Goal: Transaction & Acquisition: Obtain resource

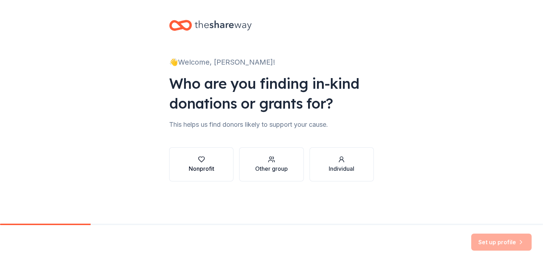
click at [205, 162] on div "button" at bounding box center [202, 159] width 26 height 7
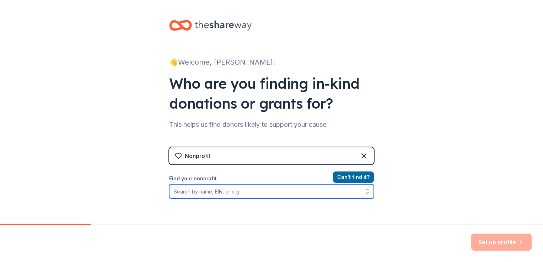
click at [200, 192] on input "Find your nonprofit" at bounding box center [271, 191] width 205 height 14
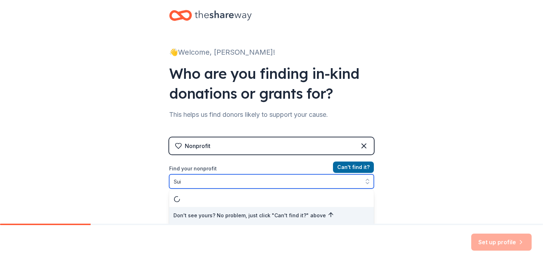
type input "Su"
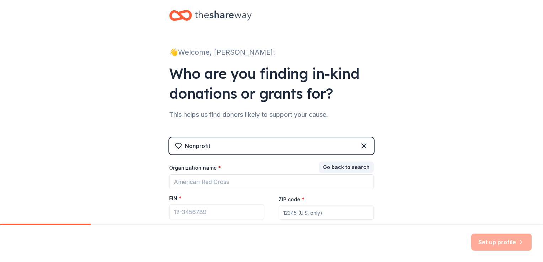
click at [223, 198] on div "EIN *" at bounding box center [216, 200] width 95 height 10
click at [221, 211] on input "EIN *" at bounding box center [216, 212] width 95 height 15
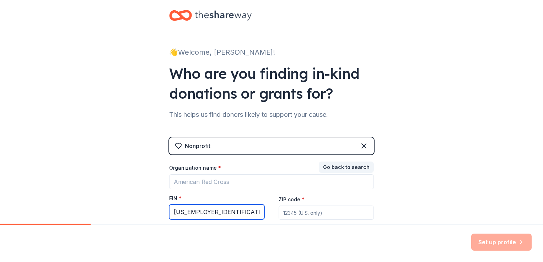
type input "[US_EMPLOYER_IDENTIFICATION_NUMBER]"
click at [302, 208] on input "ZIP code *" at bounding box center [325, 213] width 95 height 14
type input "89146"
click at [447, 205] on div "👋 Welcome, [PERSON_NAME]! Who are you finding in-kind donations or grants for? …" at bounding box center [271, 136] width 543 height 292
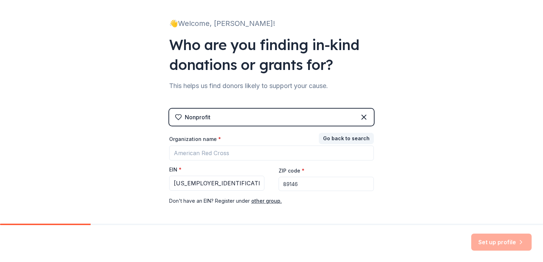
scroll to position [55, 0]
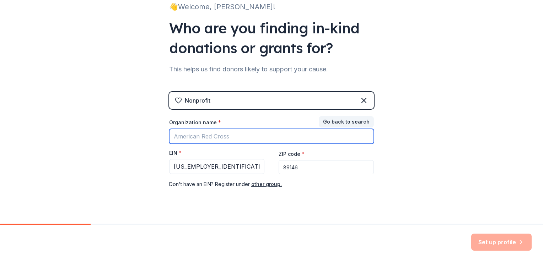
click at [255, 135] on input "Organization name *" at bounding box center [271, 136] width 205 height 15
type input "Suited For Success"
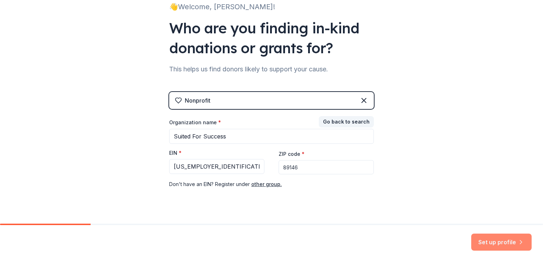
click at [486, 241] on button "Set up profile" at bounding box center [501, 242] width 60 height 17
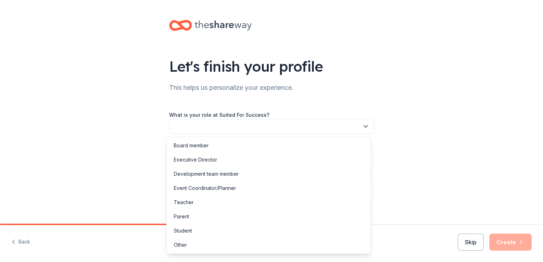
click at [309, 127] on button "button" at bounding box center [271, 126] width 205 height 15
click at [241, 133] on button "button" at bounding box center [271, 126] width 205 height 15
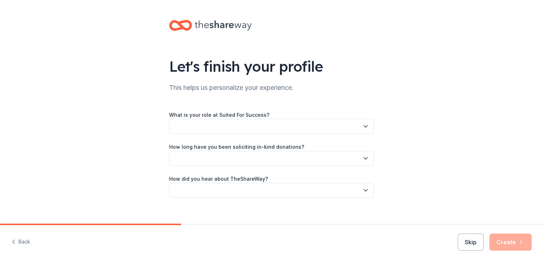
click at [224, 166] on div "What is your role at Suited For Success? How long have you been soliciting in-k…" at bounding box center [271, 153] width 205 height 87
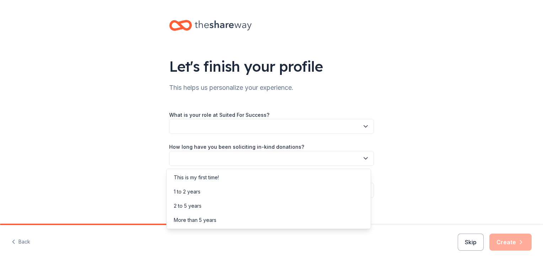
click at [224, 158] on button "button" at bounding box center [271, 158] width 205 height 15
click at [200, 195] on div "1 to 2 years" at bounding box center [187, 191] width 27 height 9
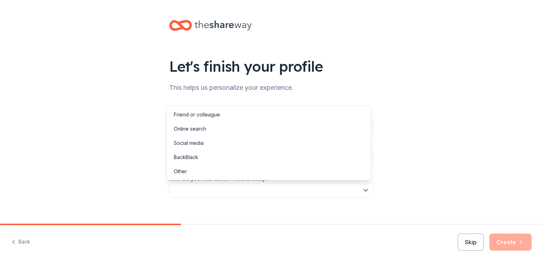
click at [200, 188] on button "button" at bounding box center [271, 190] width 205 height 15
click at [202, 171] on div "Other" at bounding box center [268, 171] width 201 height 14
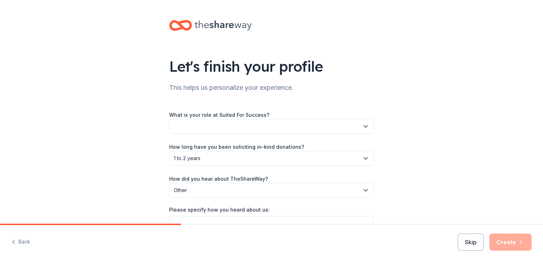
click at [216, 187] on span "Other" at bounding box center [266, 190] width 185 height 9
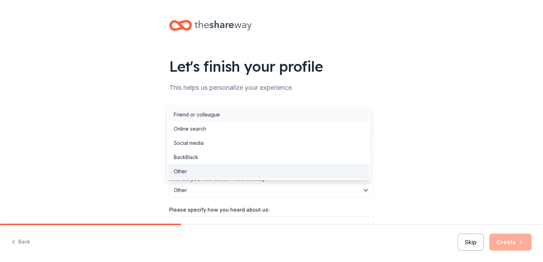
click at [232, 114] on div "Friend or colleague" at bounding box center [268, 115] width 201 height 14
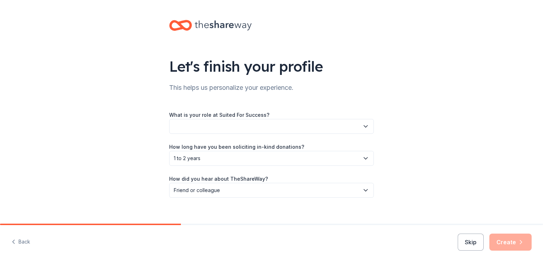
click at [231, 124] on button "button" at bounding box center [271, 126] width 205 height 15
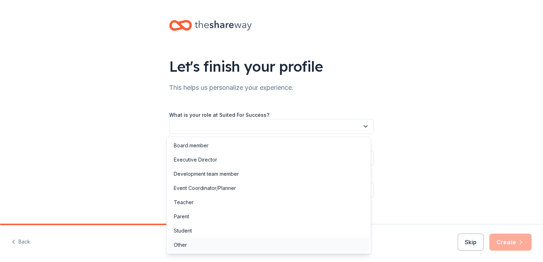
click at [181, 244] on div "Other" at bounding box center [180, 245] width 13 height 9
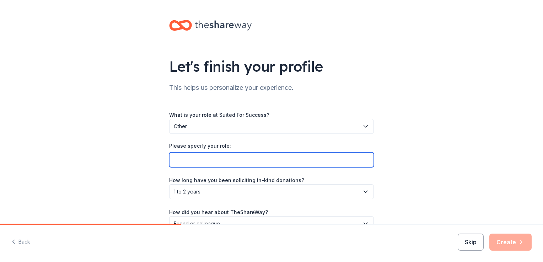
click at [197, 161] on input "Please specify your role:" at bounding box center [271, 159] width 205 height 15
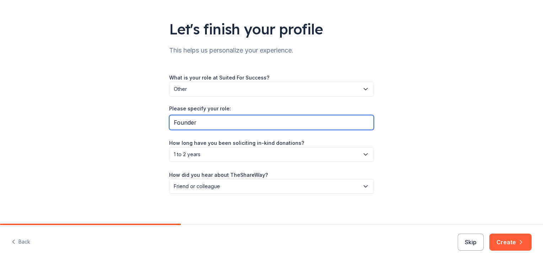
scroll to position [41, 0]
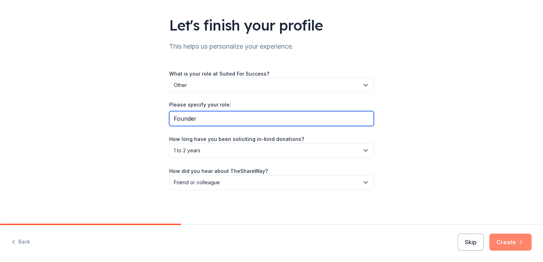
type input "Founder"
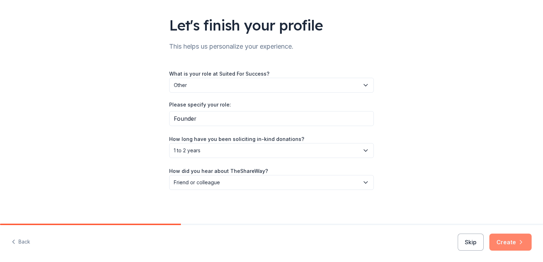
click at [495, 245] on button "Create" at bounding box center [510, 242] width 42 height 17
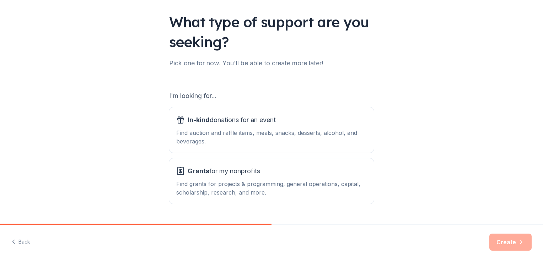
scroll to position [48, 0]
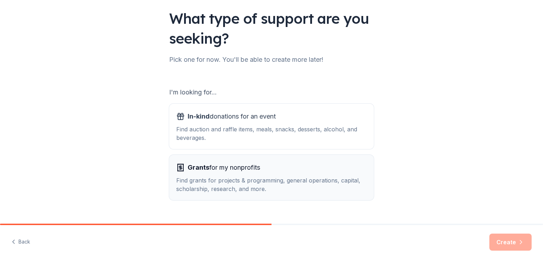
click at [334, 199] on button "Grants for my nonprofits Find grants for projects & programming, general operat…" at bounding box center [271, 177] width 205 height 45
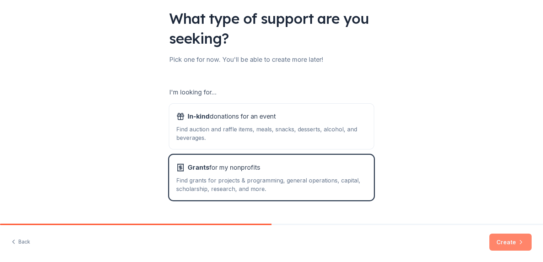
click at [501, 235] on button "Create" at bounding box center [510, 242] width 42 height 17
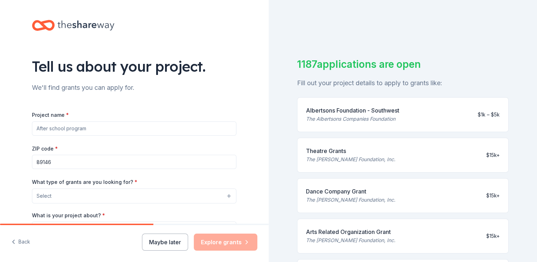
click at [113, 127] on input "Project name *" at bounding box center [134, 128] width 205 height 14
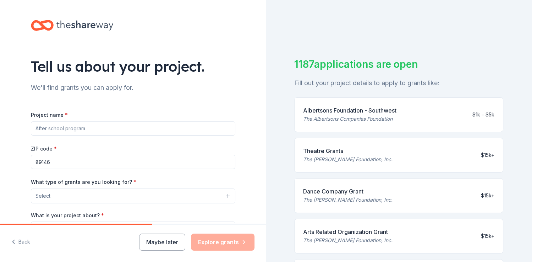
click at [115, 197] on button "Select" at bounding box center [133, 196] width 205 height 15
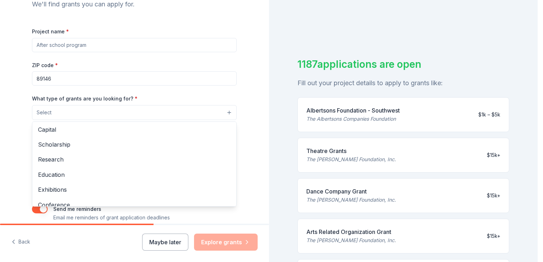
scroll to position [27, 0]
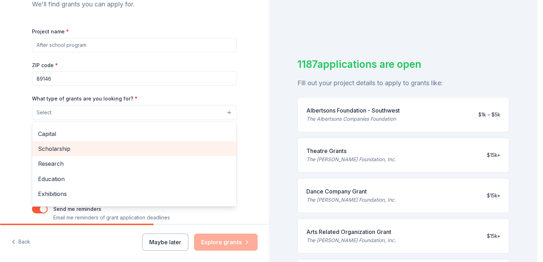
click at [71, 147] on span "Scholarship" at bounding box center [134, 148] width 192 height 9
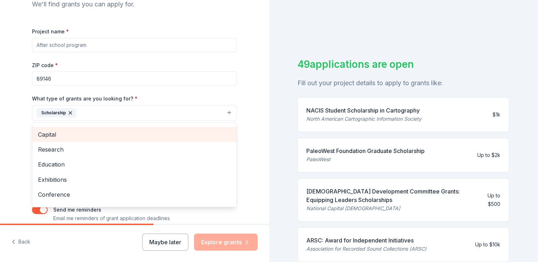
click at [173, 131] on span "Capital" at bounding box center [134, 134] width 192 height 9
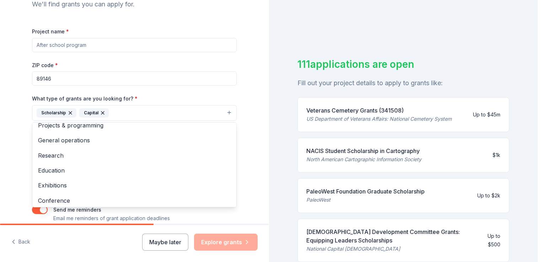
scroll to position [0, 0]
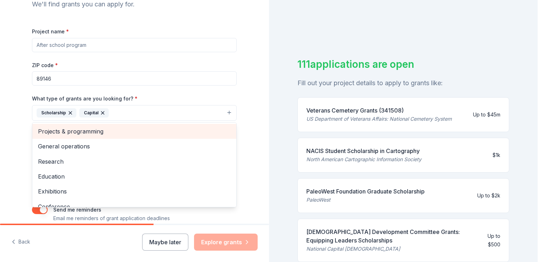
click at [165, 136] on div "Projects & programming" at bounding box center [134, 131] width 204 height 15
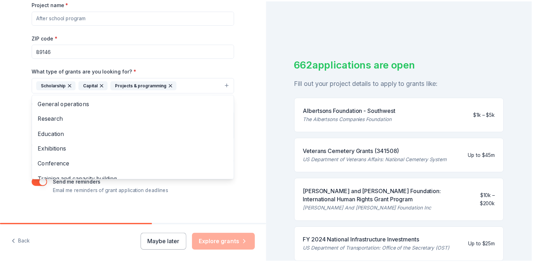
scroll to position [116, 0]
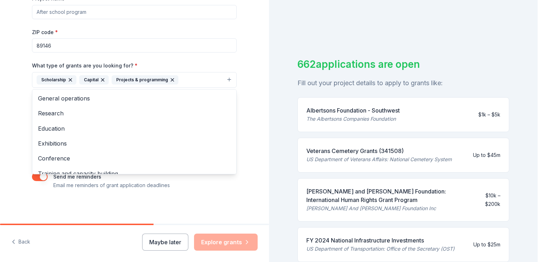
click at [241, 195] on div "Tell us about your project. We'll find grants you can apply for. Project name *…" at bounding box center [134, 54] width 227 height 340
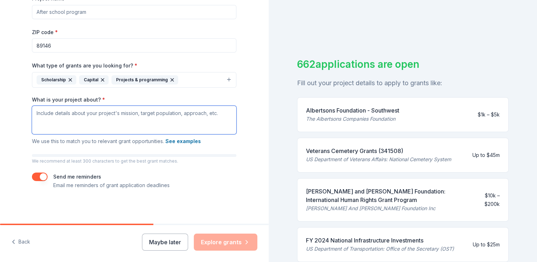
click at [161, 131] on textarea "What is your project about? *" at bounding box center [134, 120] width 205 height 28
click at [441, 111] on div "Albertsons Foundation - Southwest The Albertsons Companies Foundation $1k – $5k" at bounding box center [403, 114] width 212 height 35
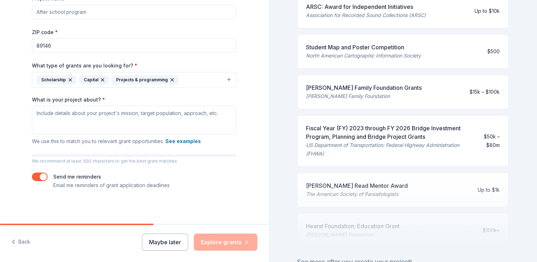
scroll to position [274, 0]
click at [184, 121] on textarea "What is your project about? *" at bounding box center [134, 120] width 205 height 28
click at [122, 109] on textarea "What is your project about? *" at bounding box center [134, 120] width 205 height 28
paste textarea "At Suited For Success we aim to provide professional clothing to men in need, e…"
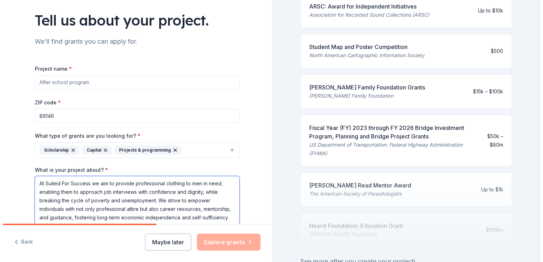
scroll to position [40, 0]
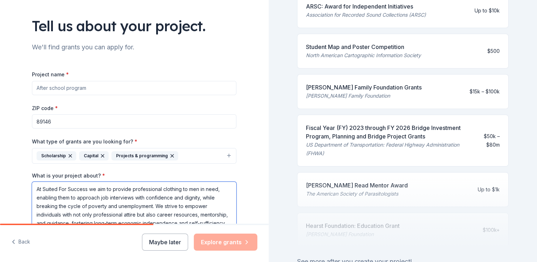
type textarea "At Suited For Success we aim to provide professional clothing to men in need, e…"
click at [148, 92] on input "Project name *" at bounding box center [134, 88] width 205 height 14
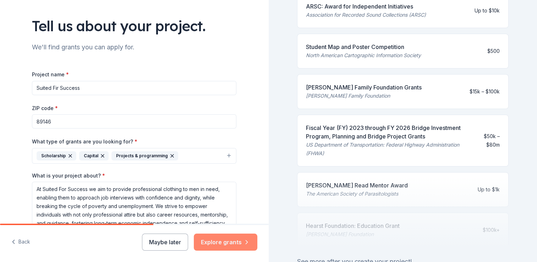
type input "Suited Fir Success"
click at [229, 236] on button "Explore grants" at bounding box center [226, 242] width 64 height 17
click at [56, 86] on input "Suited Fir Success" at bounding box center [134, 88] width 205 height 14
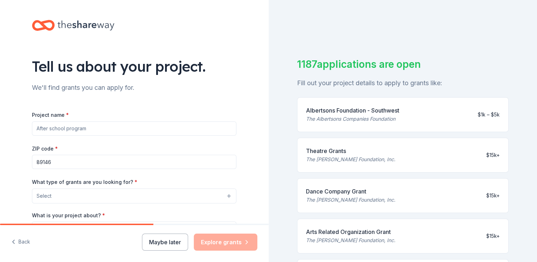
click at [53, 125] on input "Project name *" at bounding box center [134, 128] width 205 height 14
click at [55, 131] on input "Suited Fir Success" at bounding box center [134, 128] width 205 height 14
type input "Suited For Success"
click at [52, 198] on button "Select" at bounding box center [134, 196] width 205 height 15
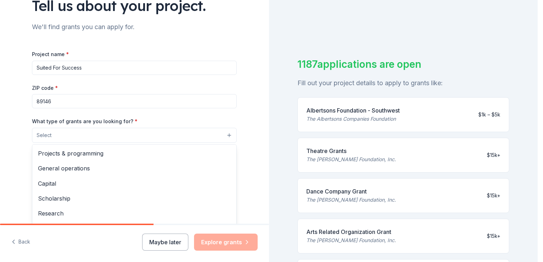
scroll to position [61, 0]
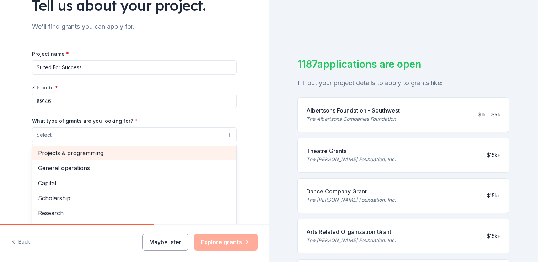
click at [162, 152] on span "Projects & programming" at bounding box center [134, 152] width 192 height 9
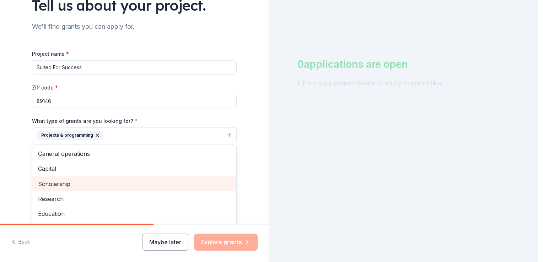
click at [151, 177] on div "Scholarship" at bounding box center [134, 183] width 204 height 15
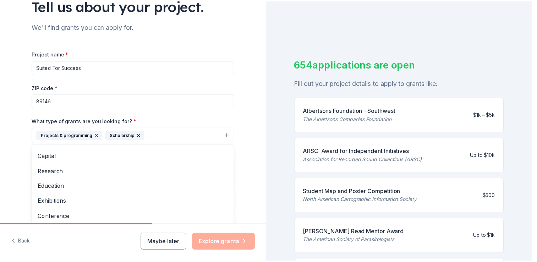
scroll to position [0, 0]
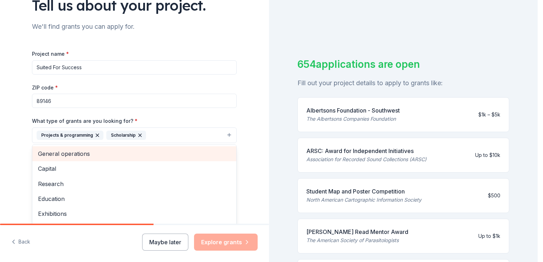
click at [180, 156] on span "General operations" at bounding box center [134, 153] width 192 height 9
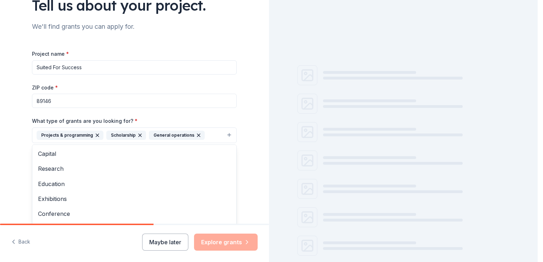
click at [246, 162] on div "Tell us about your project. We'll find grants you can apply for. Project name *…" at bounding box center [134, 109] width 269 height 340
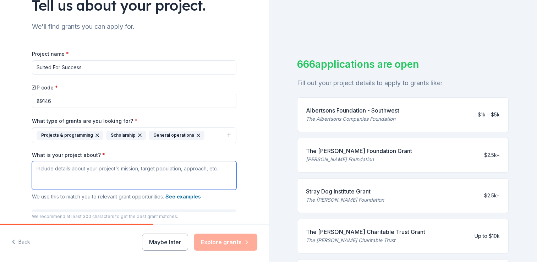
click at [201, 169] on textarea "What is your project about? *" at bounding box center [134, 175] width 205 height 28
paste textarea "At Suited For Success we aim to provide professional clothing to men in need, e…"
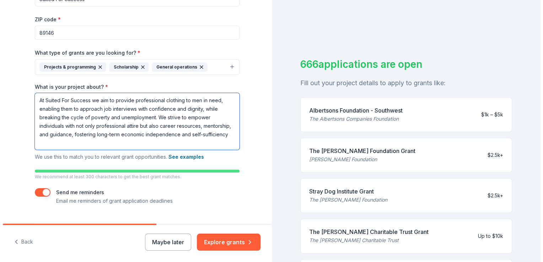
scroll to position [130, 0]
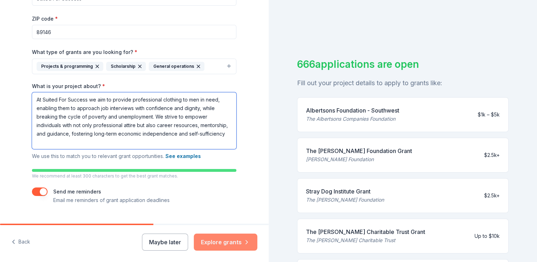
type textarea "At Suited For Success we aim to provide professional clothing to men in need, e…"
click at [230, 240] on button "Explore grants" at bounding box center [226, 242] width 64 height 17
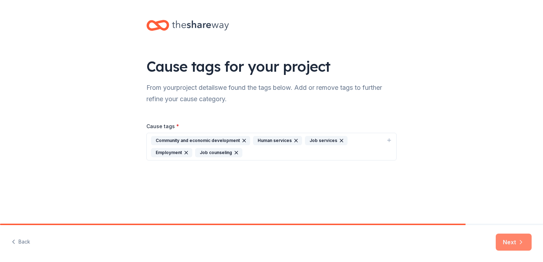
click at [506, 242] on button "Next" at bounding box center [513, 242] width 36 height 17
click at [527, 66] on div "Cause tags for your project From your project details we found the tags below. …" at bounding box center [271, 97] width 543 height 195
click at [410, 121] on div "Cause tags for your project From your project details we found the tags below. …" at bounding box center [271, 97] width 543 height 195
click at [325, 161] on div "Cause tags for your project From your project details we found the tags below. …" at bounding box center [271, 97] width 273 height 195
click at [322, 156] on div "Community and economic development Human services Job services Employment Job c…" at bounding box center [267, 146] width 232 height 21
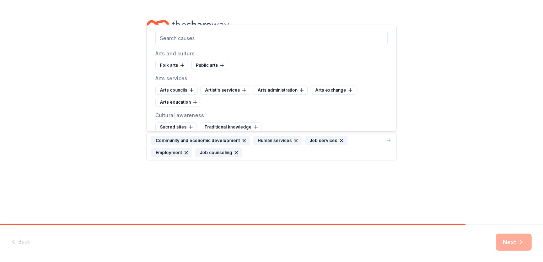
click at [312, 148] on div "Community and economic development Human services Job services Employment Job c…" at bounding box center [267, 146] width 232 height 21
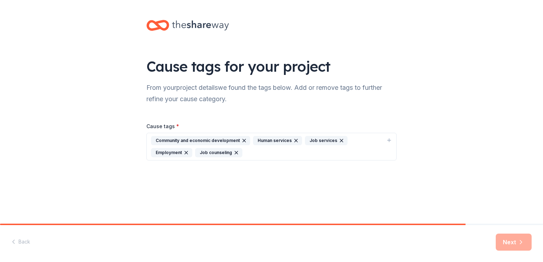
drag, startPoint x: 312, startPoint y: 148, endPoint x: 392, endPoint y: 181, distance: 85.9
click at [392, 181] on div "Cause tags for your project From your project details we found the tags below. …" at bounding box center [271, 97] width 273 height 195
drag, startPoint x: 378, startPoint y: 89, endPoint x: 375, endPoint y: 93, distance: 4.5
click at [375, 93] on div "From your project details we found the tags below. Add or remove tags to furthe…" at bounding box center [271, 93] width 250 height 23
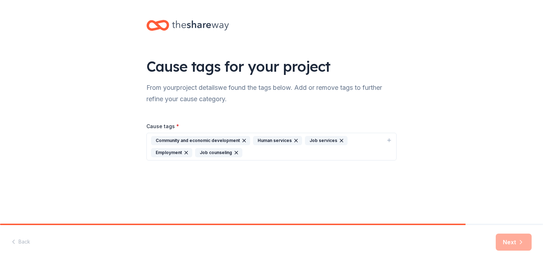
click at [353, 105] on div "Cause tags for your project From your project details we found the tags below. …" at bounding box center [271, 97] width 273 height 195
click at [389, 137] on icon "button" at bounding box center [389, 140] width 6 height 6
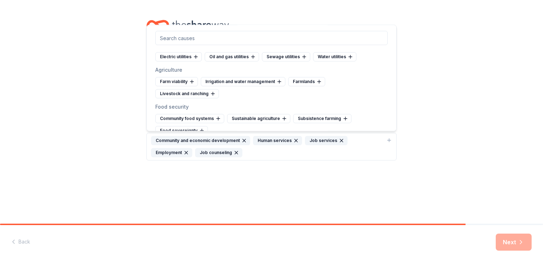
scroll to position [2092, 0]
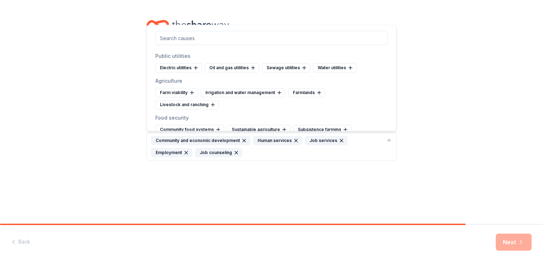
drag, startPoint x: 390, startPoint y: 91, endPoint x: 391, endPoint y: 102, distance: 11.0
click at [391, 102] on div "Arts and culture Folk arts Public arts Arts services Arts councils Artist's ser…" at bounding box center [271, 78] width 250 height 107
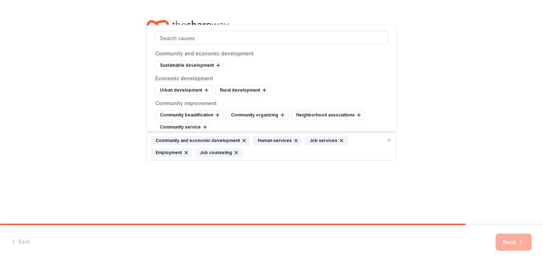
scroll to position [2186, 0]
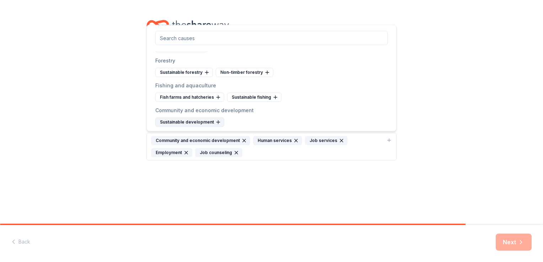
click at [209, 118] on div "Sustainable development" at bounding box center [189, 122] width 69 height 9
click at [355, 173] on div "Cause tags for your project From your project details we found the tags below. …" at bounding box center [271, 97] width 273 height 195
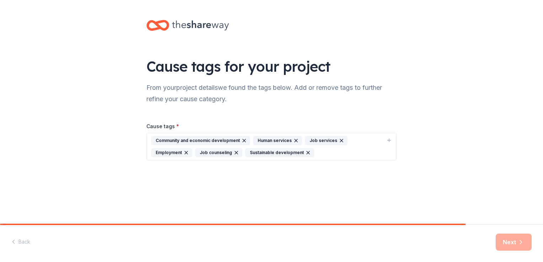
click at [503, 244] on div "Next" at bounding box center [513, 242] width 36 height 17
drag, startPoint x: 331, startPoint y: 141, endPoint x: 402, endPoint y: 132, distance: 71.6
click at [331, 142] on div "Job services" at bounding box center [326, 140] width 43 height 9
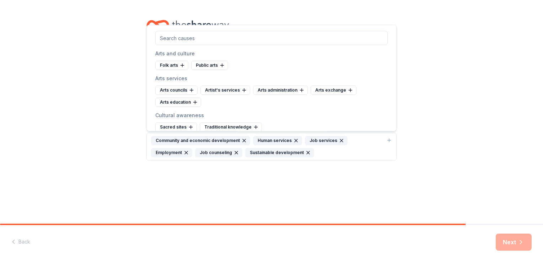
click at [385, 140] on button "Community and economic development Human services Job services Employment Job c…" at bounding box center [271, 147] width 250 height 28
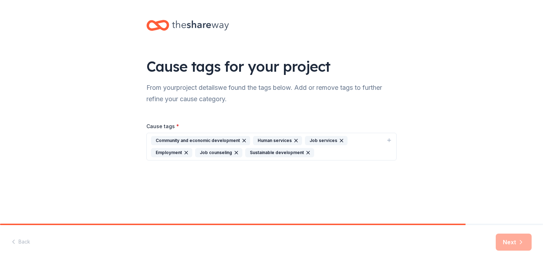
click at [386, 249] on div "Back Next" at bounding box center [271, 243] width 543 height 37
click at [386, 244] on div "Back Next" at bounding box center [271, 243] width 543 height 37
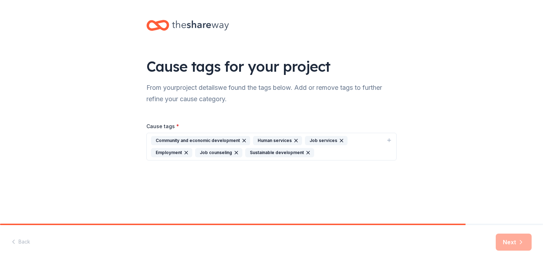
click at [233, 150] on icon "button" at bounding box center [236, 153] width 6 height 6
click at [258, 151] on div "Sustainable development" at bounding box center [229, 152] width 69 height 9
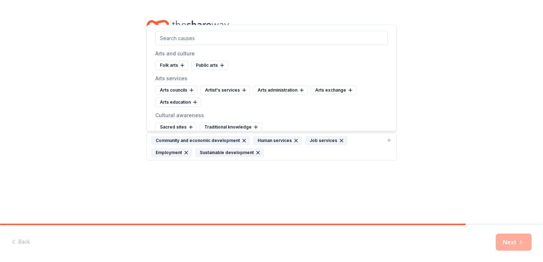
click at [258, 151] on div "Sustainable development" at bounding box center [229, 152] width 69 height 9
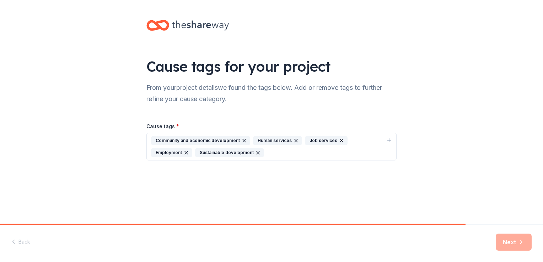
click at [258, 151] on div "Sustainable development" at bounding box center [229, 152] width 69 height 9
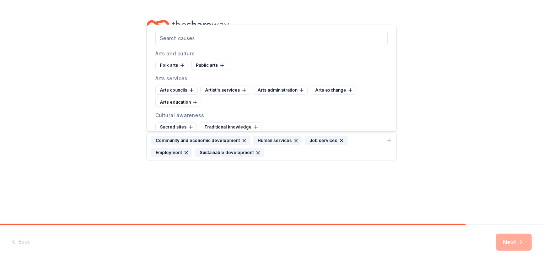
click at [255, 151] on icon "button" at bounding box center [258, 153] width 6 height 6
click at [288, 151] on div "Community and economic development Human services Job services Employment" at bounding box center [267, 146] width 232 height 21
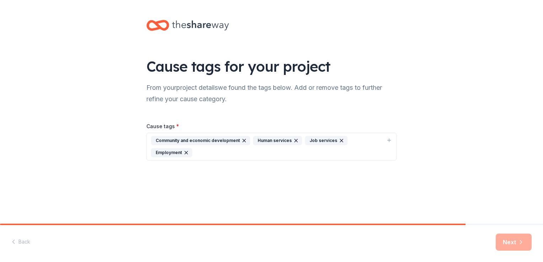
click at [412, 138] on div "Cause tags for your project From your project details we found the tags below. …" at bounding box center [271, 97] width 543 height 195
click at [433, 109] on div "Cause tags for your project From your project details we found the tags below. …" at bounding box center [271, 97] width 543 height 195
